Goal: Transaction & Acquisition: Purchase product/service

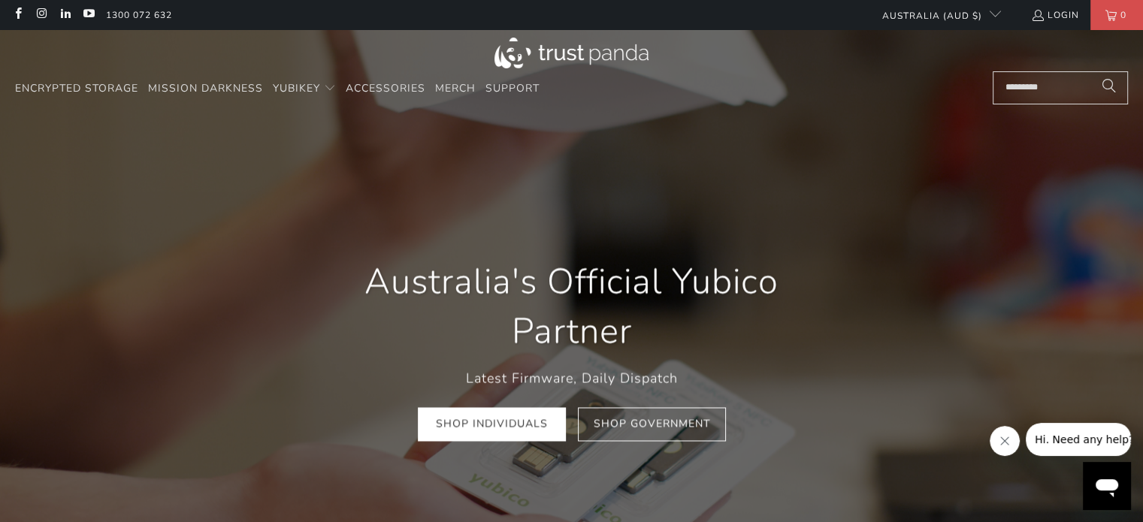
scroll to position [0, 216]
click at [117, 85] on span "Encrypted Storage" at bounding box center [76, 88] width 123 height 14
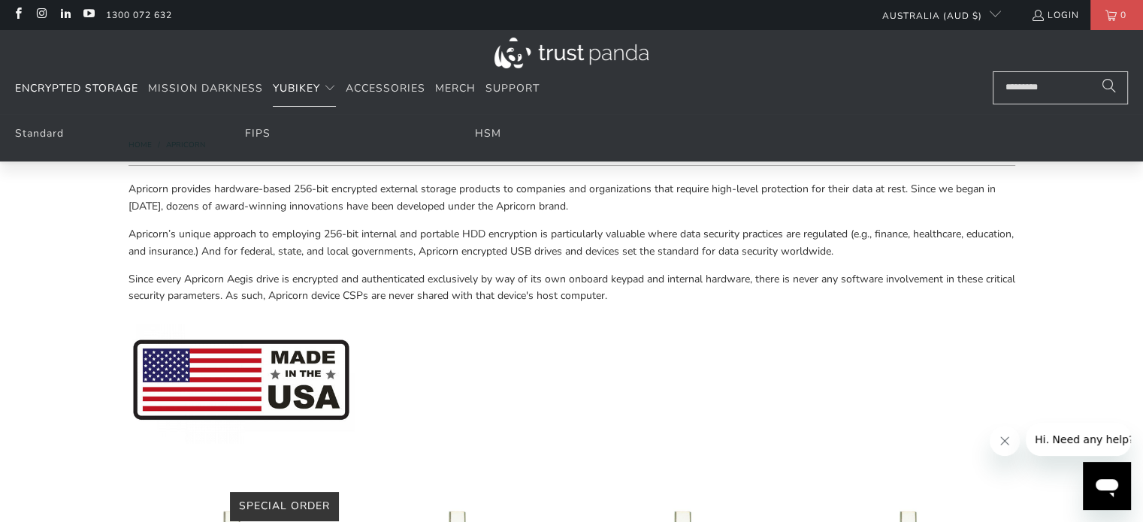
click at [289, 86] on span "YubiKey" at bounding box center [296, 88] width 47 height 14
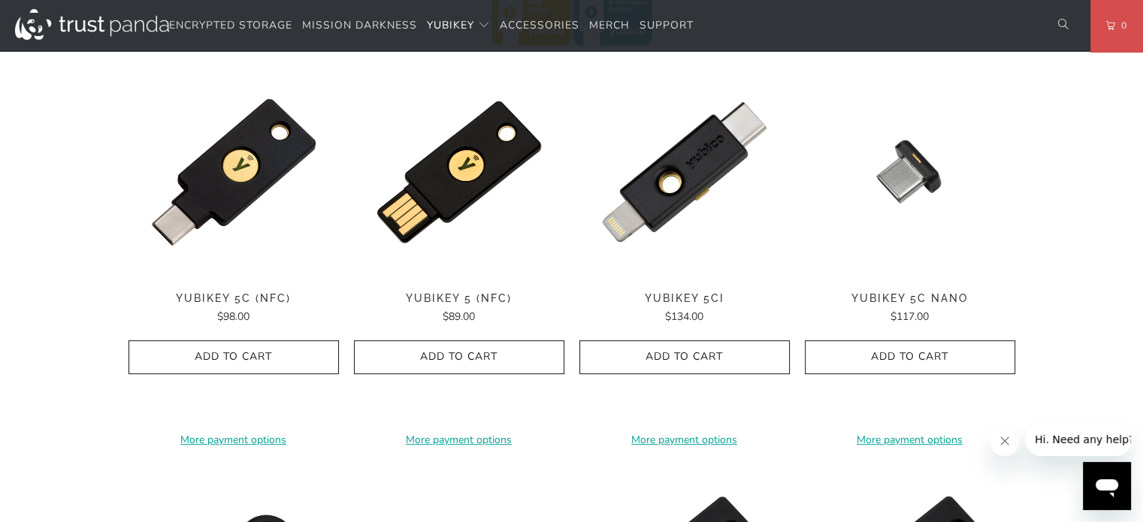
scroll to position [752, 0]
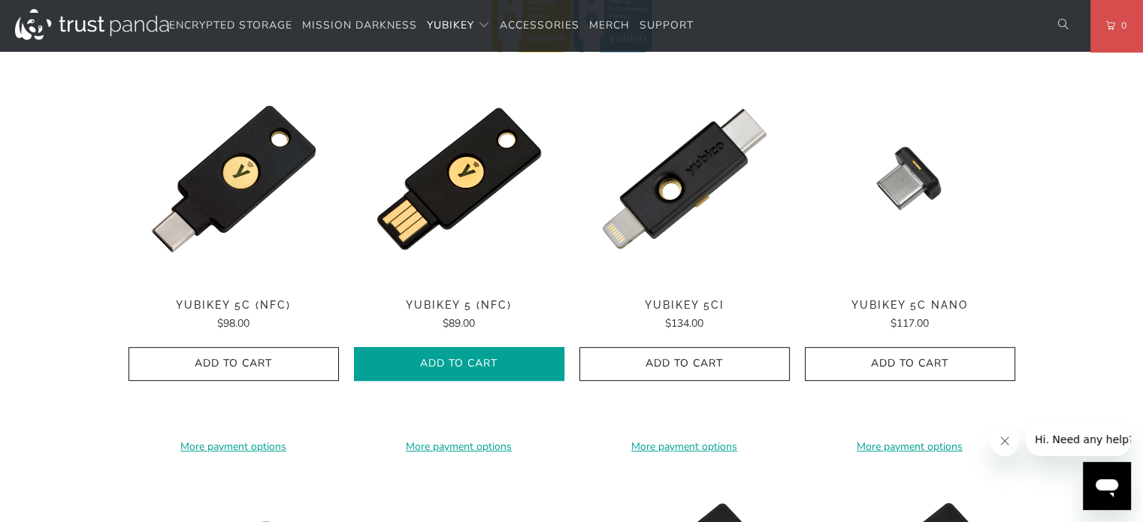
click at [477, 360] on span "Add to Cart" at bounding box center [459, 364] width 179 height 13
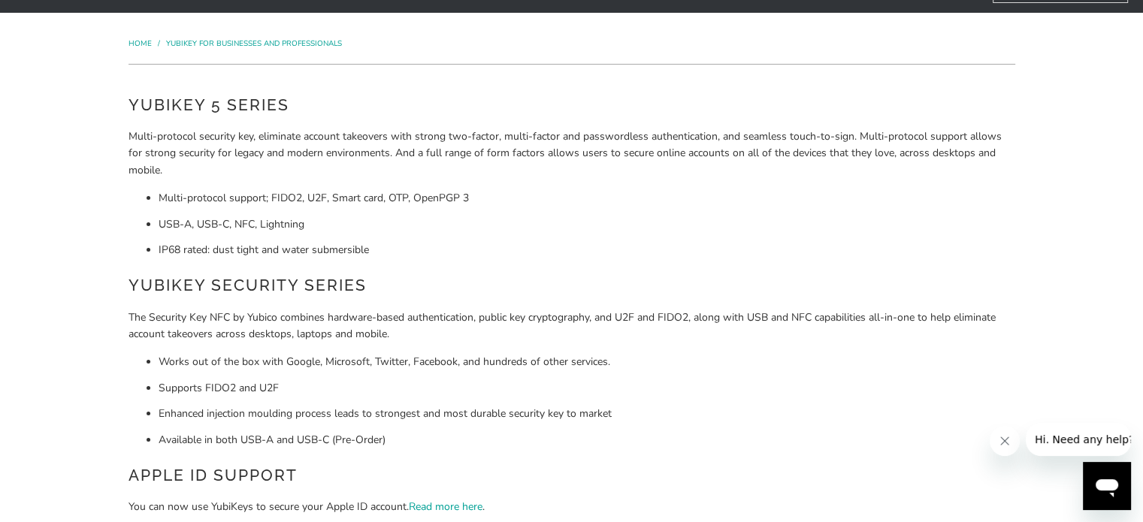
scroll to position [0, 0]
